Goal: Register for event/course

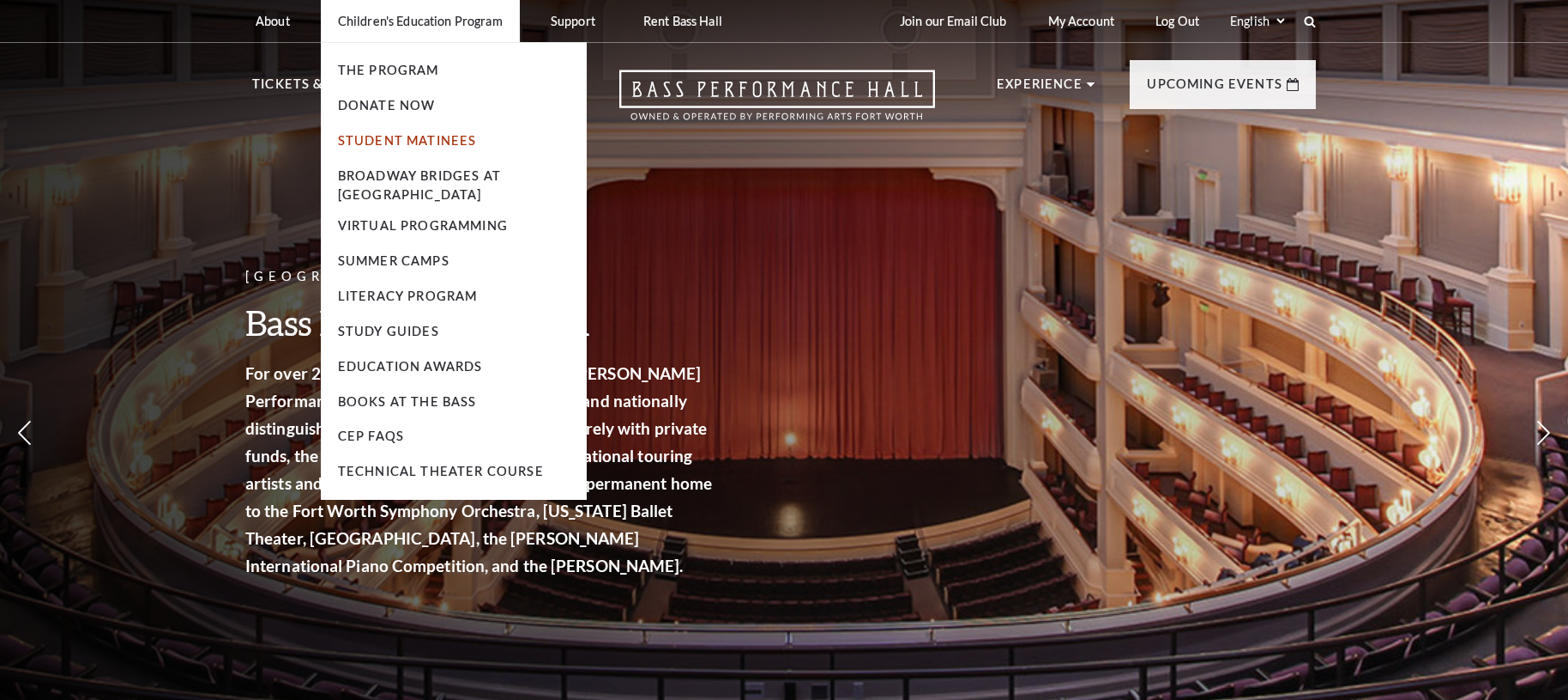
click at [410, 139] on link "Student Matinees" at bounding box center [407, 140] width 139 height 15
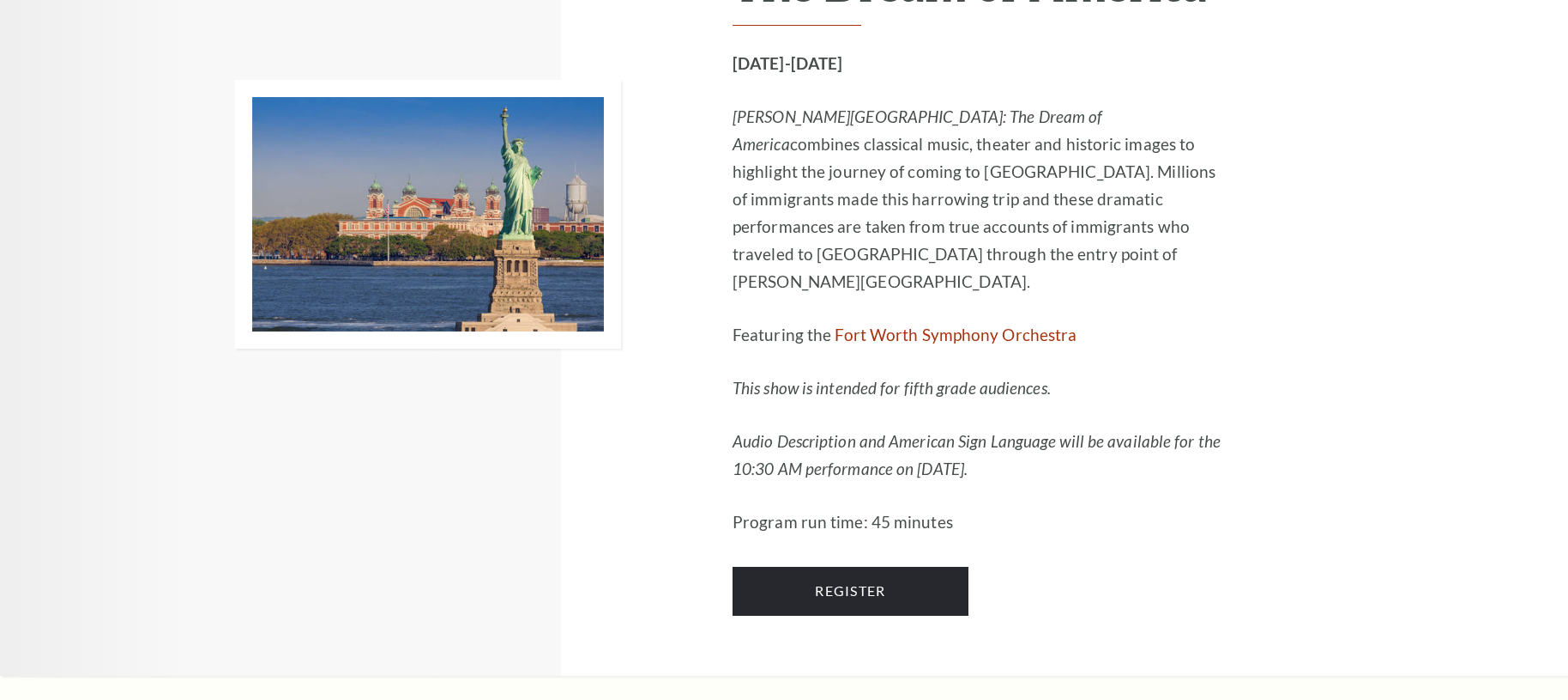
scroll to position [1780, 0]
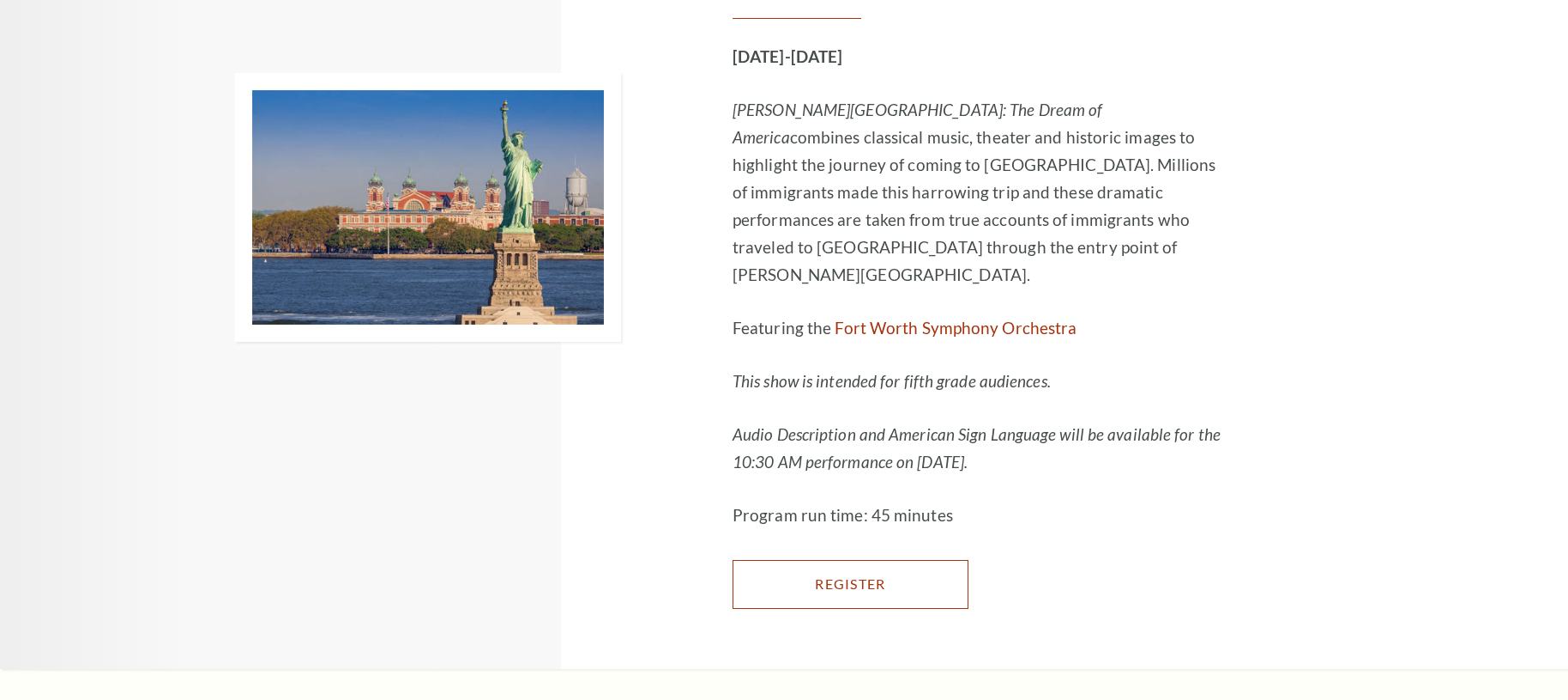
click at [969, 608] on link "Register" at bounding box center [851, 583] width 236 height 48
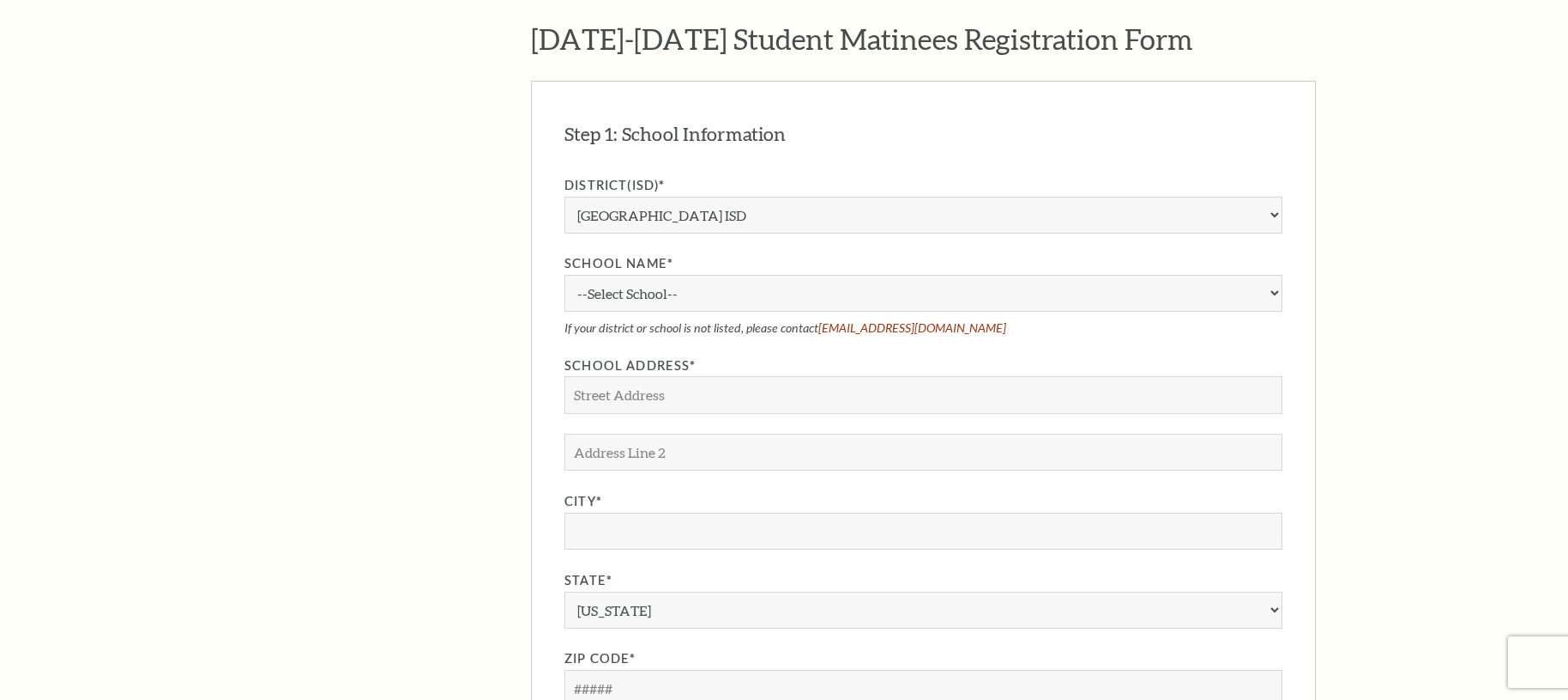
scroll to position [1404, 0]
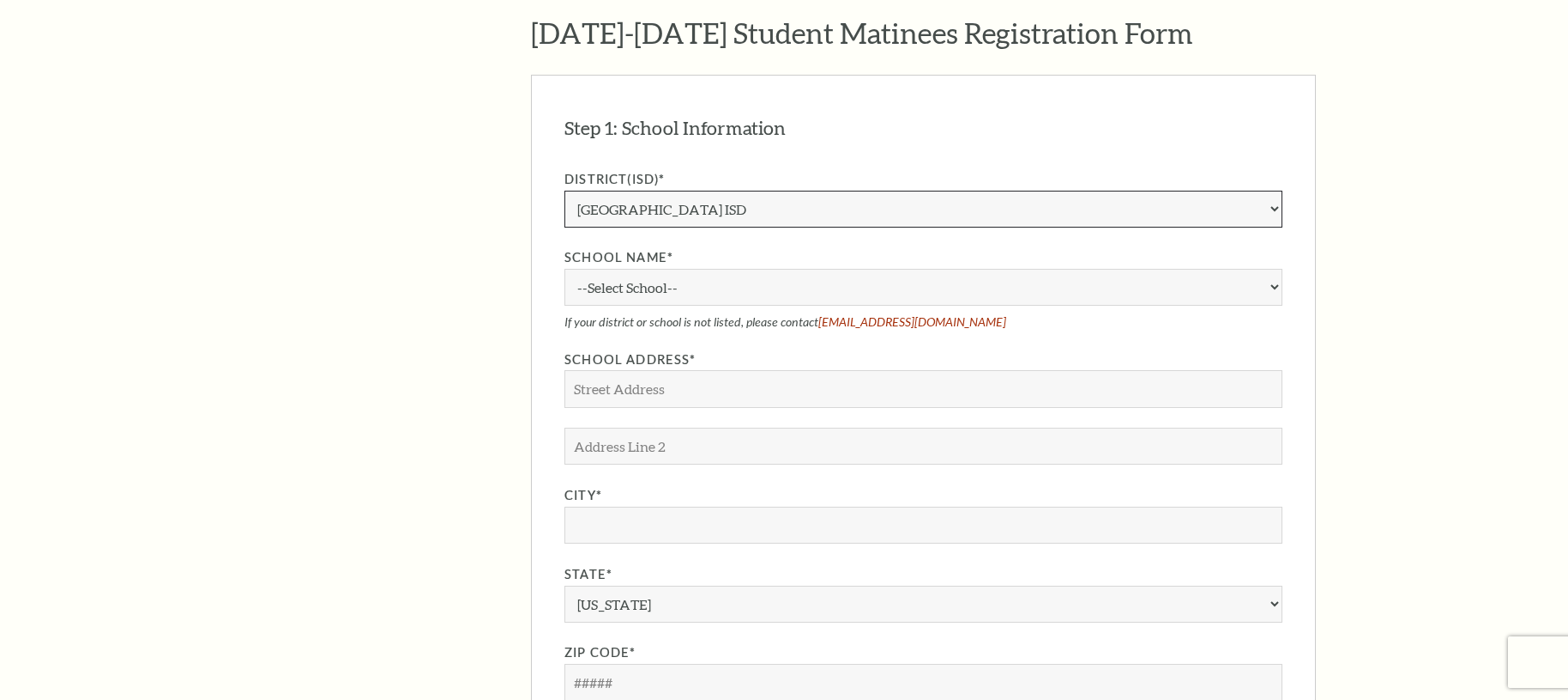
click at [865, 191] on select "Aledo ISD Alvarado ISD Alvord ISD Arlington ISD Azle ISD Bellevue ISD Birdville…" at bounding box center [924, 209] width 718 height 37
click at [565, 191] on select "Aledo ISD Alvarado ISD Alvord ISD Arlington ISD Azle ISD Bellevue ISD Birdville…" at bounding box center [924, 209] width 718 height 37
click at [778, 268] on select "--Select School--" at bounding box center [924, 287] width 718 height 37
click at [812, 191] on select "Aledo ISD Alvarado ISD Alvord ISD Arlington ISD Azle ISD Bellevue ISD Birdville…" at bounding box center [924, 209] width 718 height 37
click at [565, 191] on select "Aledo ISD Alvarado ISD Alvord ISD Arlington ISD Azle ISD Bellevue ISD Birdville…" at bounding box center [924, 209] width 718 height 37
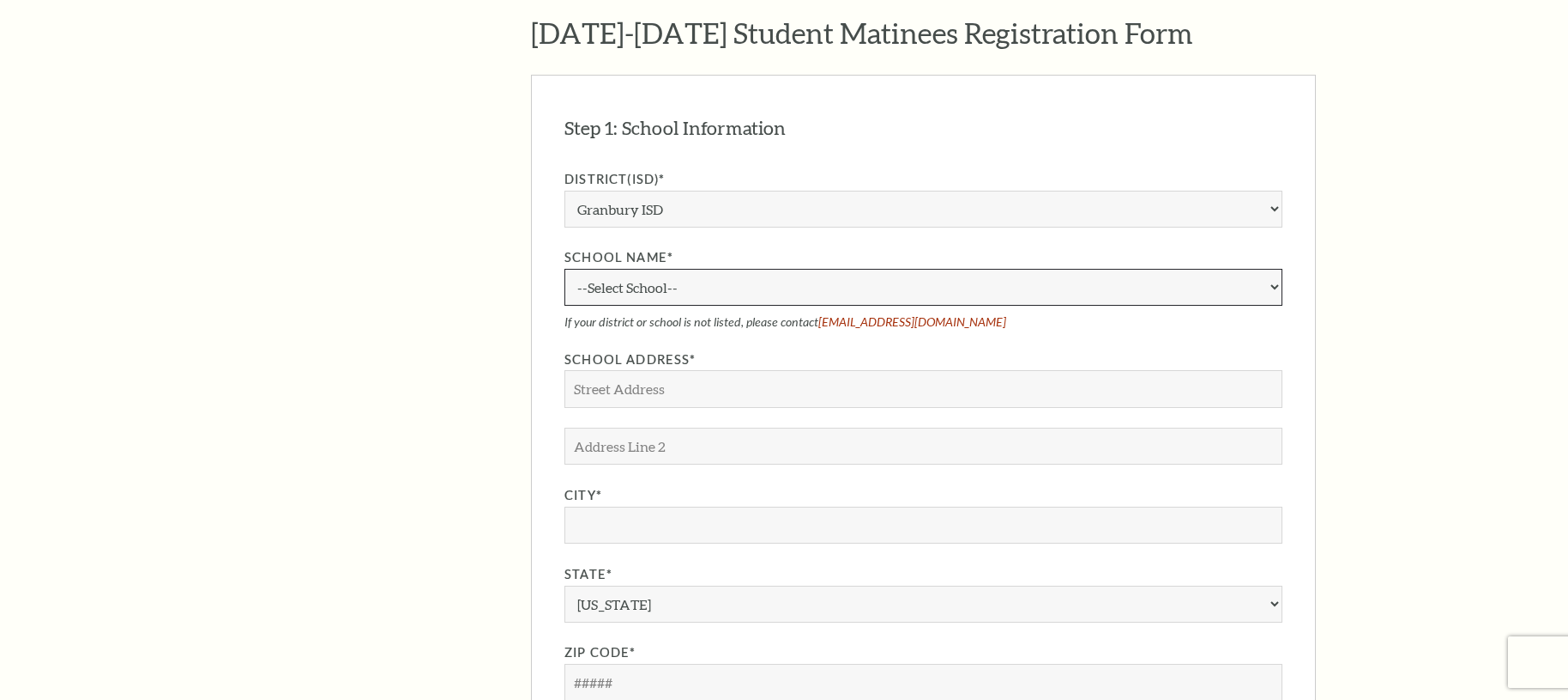
click at [889, 268] on select "--Select School--" at bounding box center [924, 287] width 718 height 37
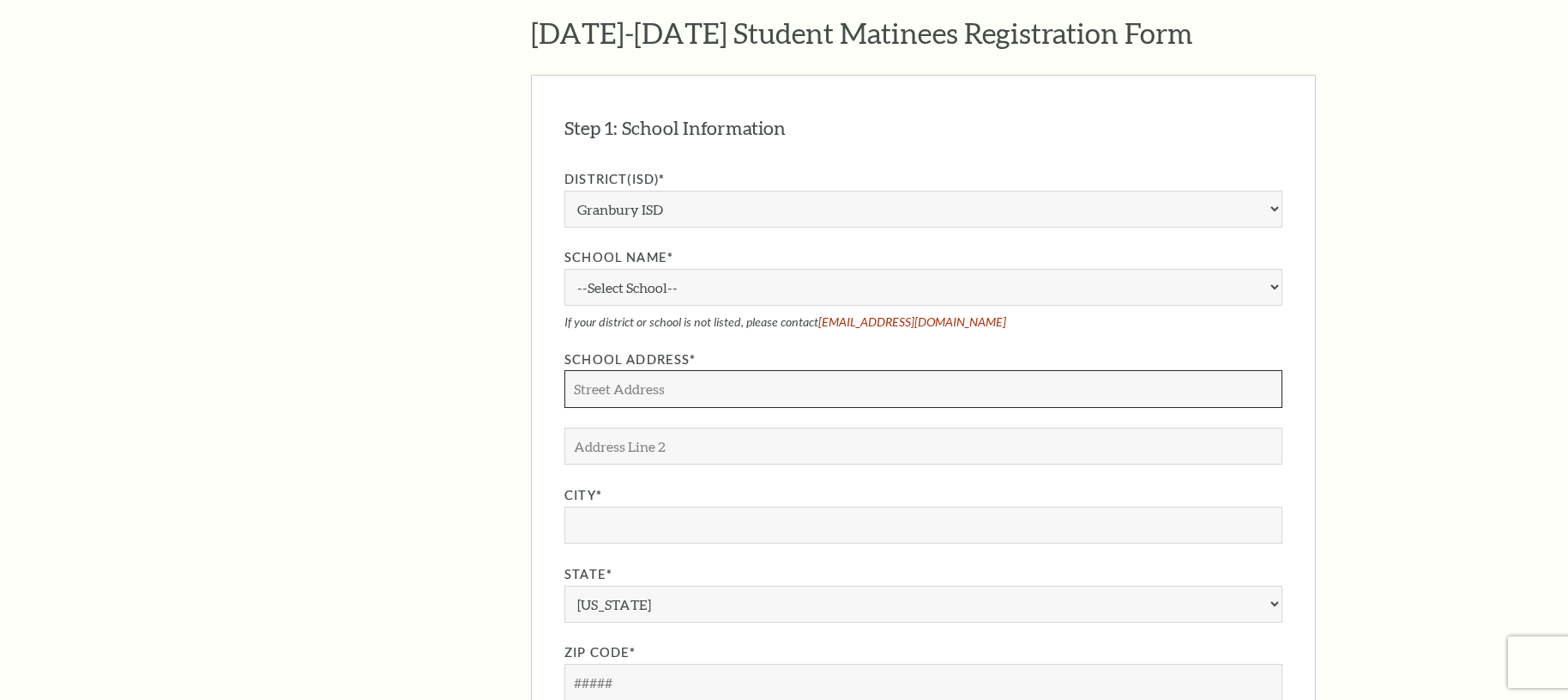
click at [842, 370] on input "School Address*" at bounding box center [924, 388] width 718 height 37
drag, startPoint x: 1403, startPoint y: 262, endPoint x: 1379, endPoint y: 263, distance: 24.0
click at [1403, 262] on div "Search The Program Donate Now Student Matinees Broadway Bridges at Bass Perform…" at bounding box center [784, 558] width 1568 height 3945
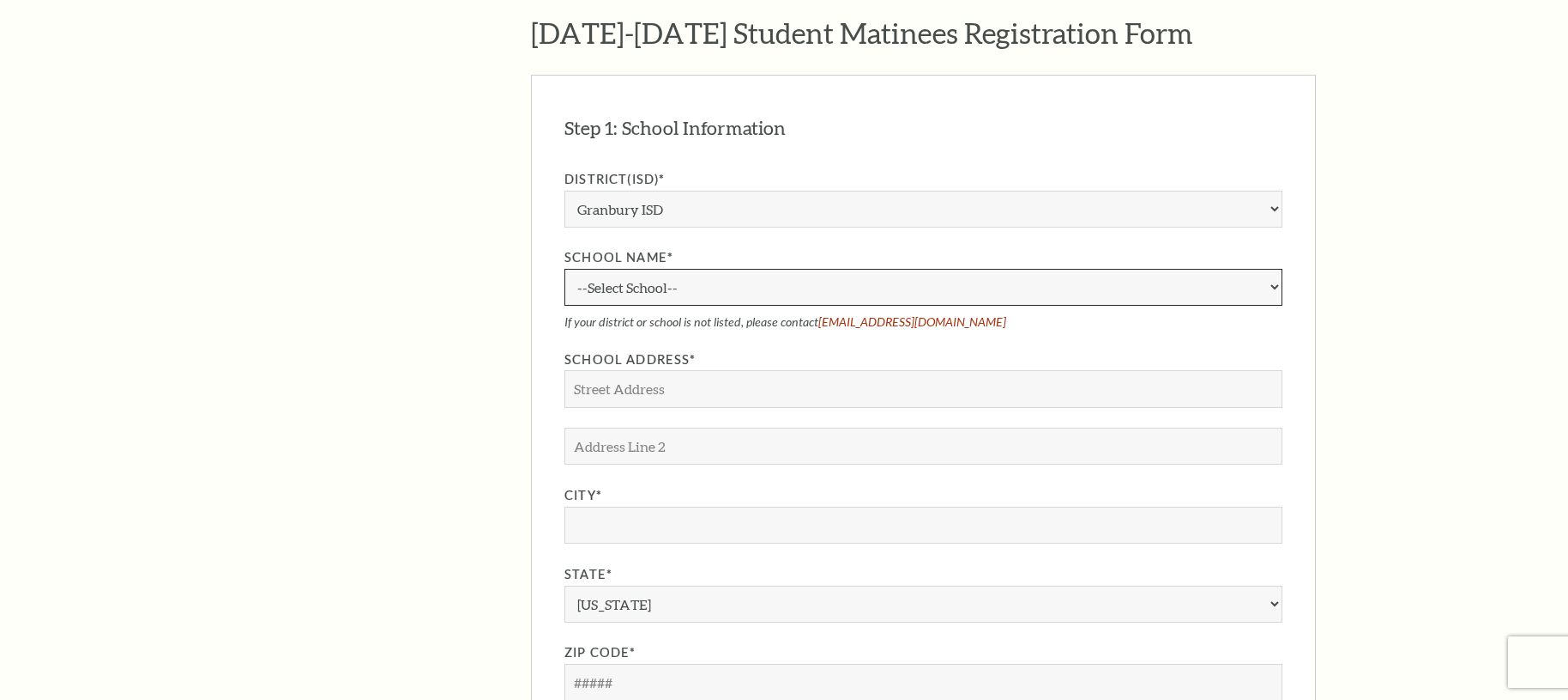
click at [994, 268] on select "--Select School--" at bounding box center [924, 287] width 718 height 37
click at [883, 195] on select "Aledo ISD Alvarado ISD Alvord ISD Arlington ISD Azle ISD Bellevue ISD Birdville…" at bounding box center [924, 209] width 718 height 37
click at [565, 191] on select "Aledo ISD Alvarado ISD Alvord ISD Arlington ISD Azle ISD Bellevue ISD Birdville…" at bounding box center [924, 209] width 718 height 37
click at [953, 268] on select "--Select School--" at bounding box center [924, 287] width 718 height 37
click at [1015, 191] on select "Aledo ISD Alvarado ISD Alvord ISD Arlington ISD Azle ISD Bellevue ISD Birdville…" at bounding box center [924, 209] width 718 height 37
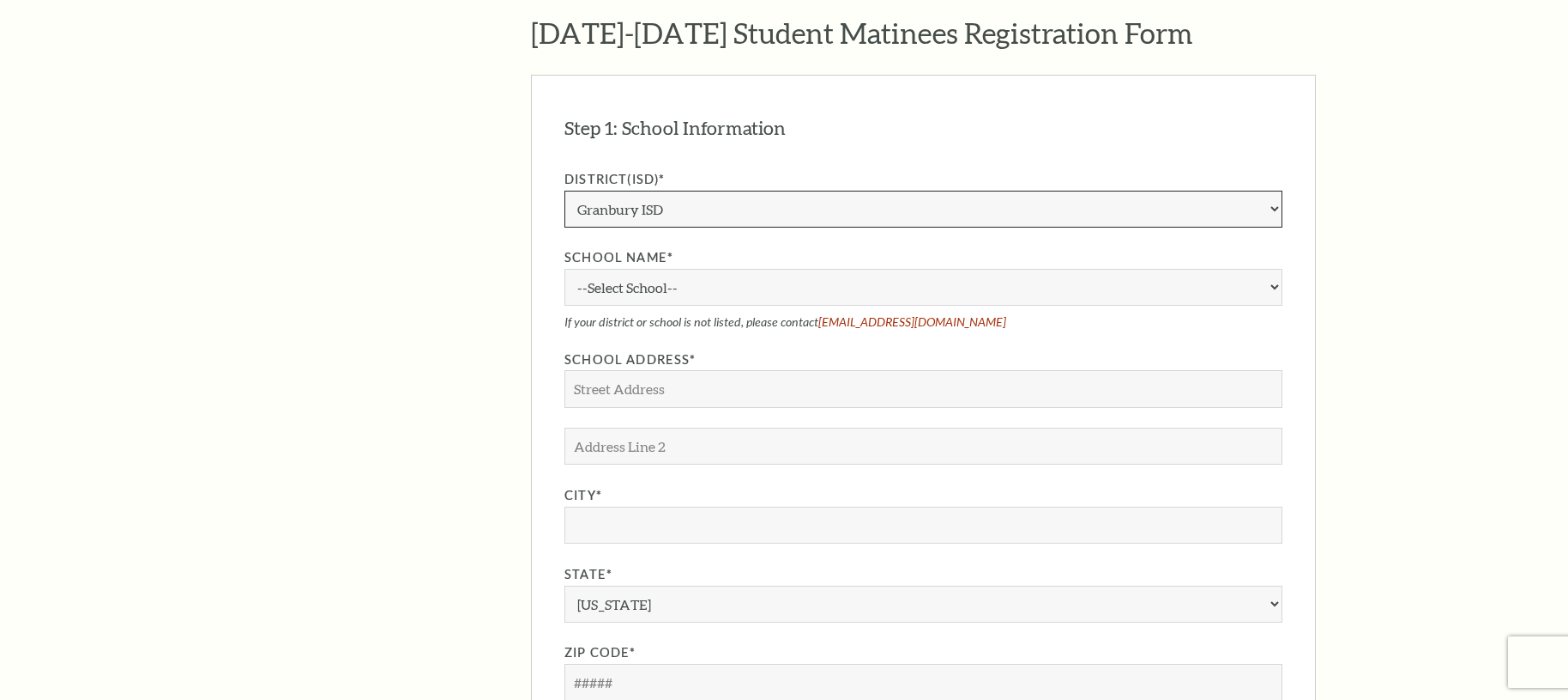
click at [565, 191] on select "Aledo ISD Alvarado ISD Alvord ISD Arlington ISD Azle ISD Bellevue ISD Birdville…" at bounding box center [924, 209] width 718 height 37
click at [901, 268] on select "--Select School--" at bounding box center [924, 287] width 718 height 37
click at [922, 191] on select "Aledo ISD Alvarado ISD Alvord ISD Arlington ISD Azle ISD Bellevue ISD Birdville…" at bounding box center [924, 209] width 718 height 37
select select "Azle ISD"
click at [565, 191] on select "Aledo ISD Alvarado ISD Alvord ISD Arlington ISD Azle ISD Bellevue ISD Birdville…" at bounding box center [924, 209] width 718 height 37
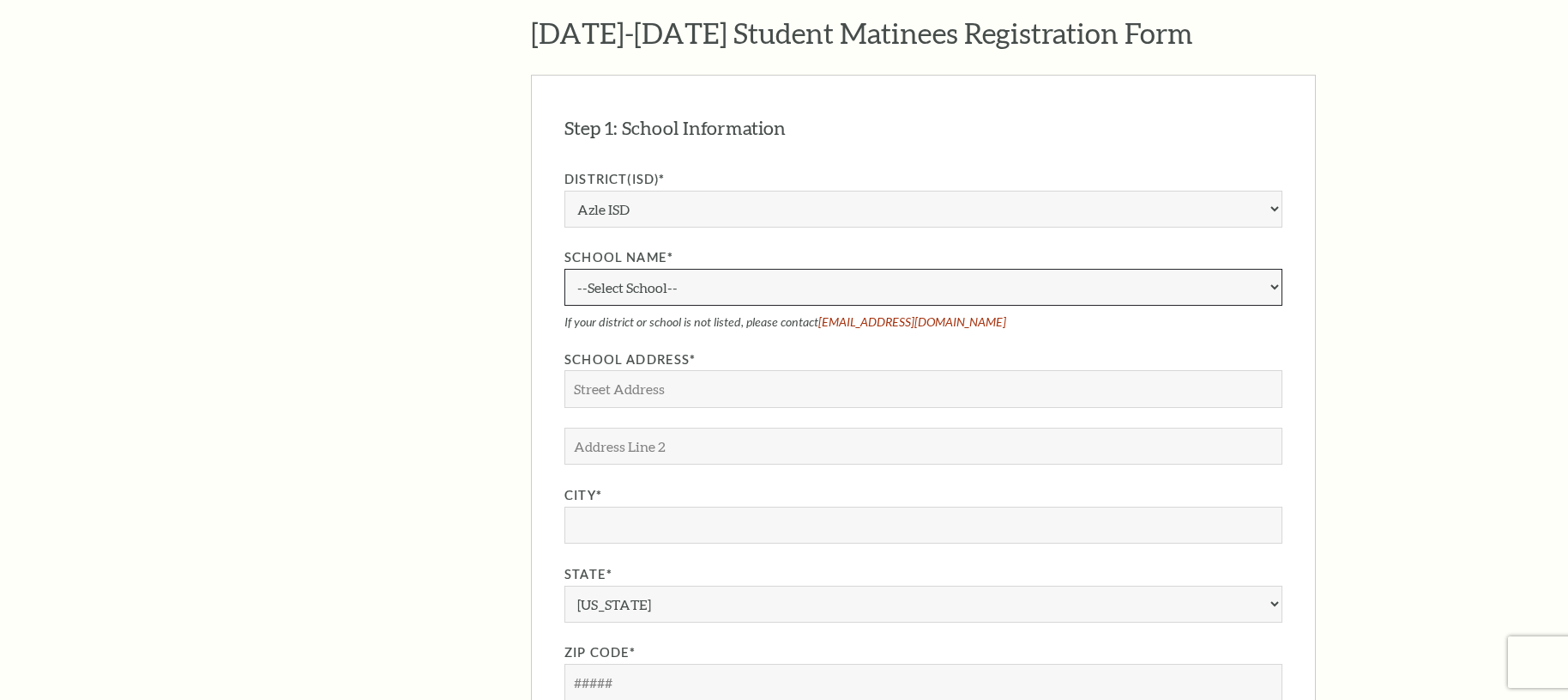
click at [782, 268] on select "--Select School--" at bounding box center [924, 287] width 718 height 37
click at [1368, 228] on div "Search The Program Donate Now Student Matinees Broadway Bridges at Bass Perform…" at bounding box center [784, 558] width 1568 height 3945
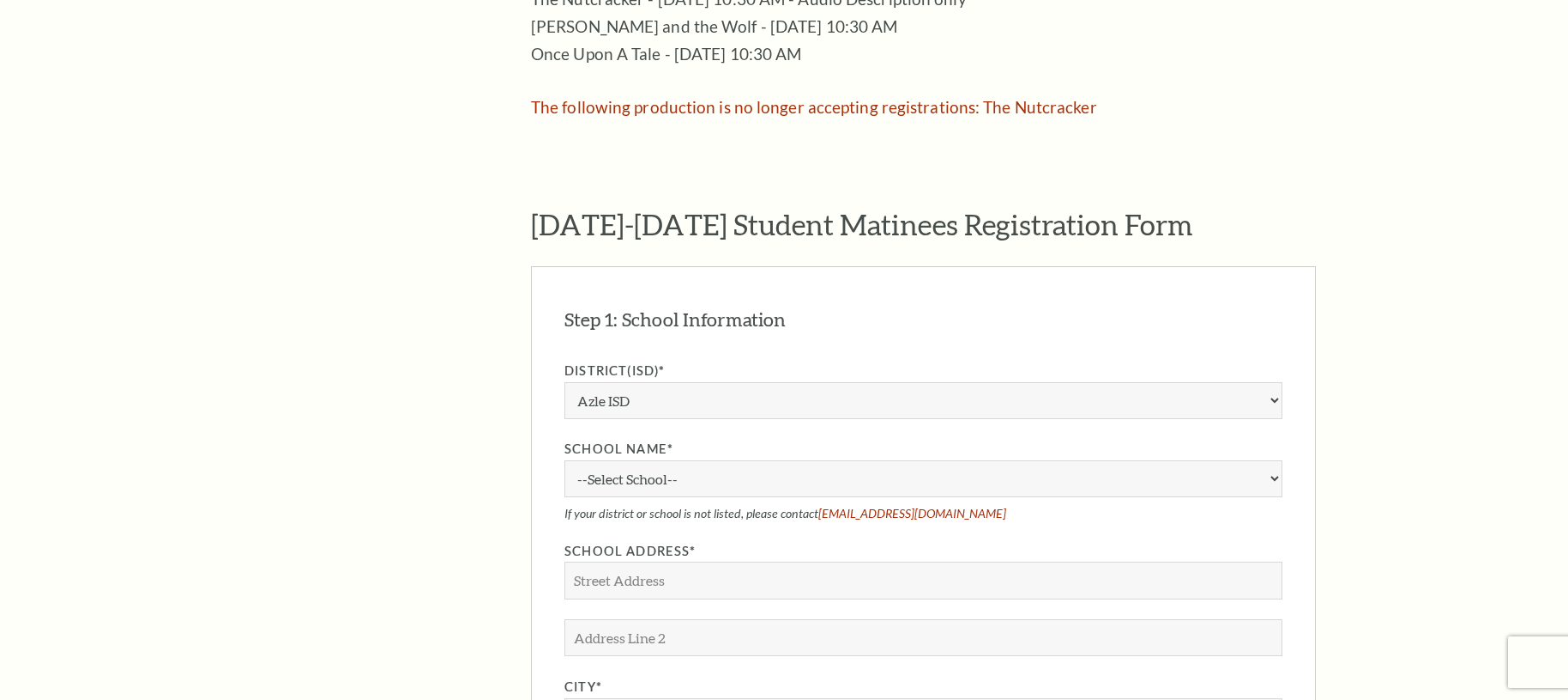
scroll to position [1130, 0]
